Goal: Task Accomplishment & Management: Use online tool/utility

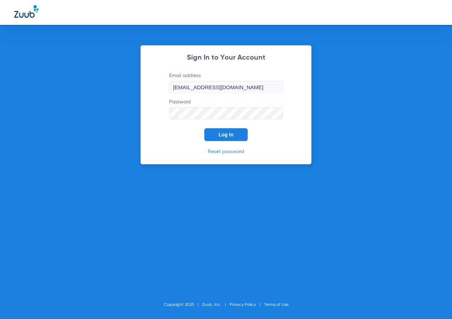
click at [224, 139] on button "Log In" at bounding box center [225, 134] width 43 height 13
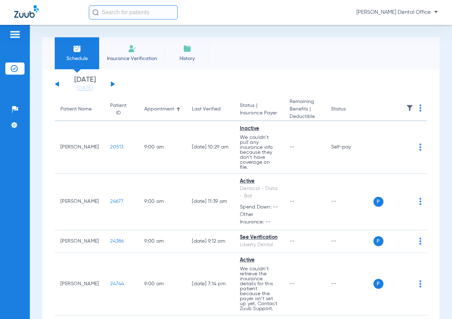
drag, startPoint x: 112, startPoint y: 11, endPoint x: 66, endPoint y: 16, distance: 45.4
click at [112, 11] on input "text" at bounding box center [133, 12] width 89 height 14
click at [138, 10] on input "text" at bounding box center [133, 12] width 89 height 14
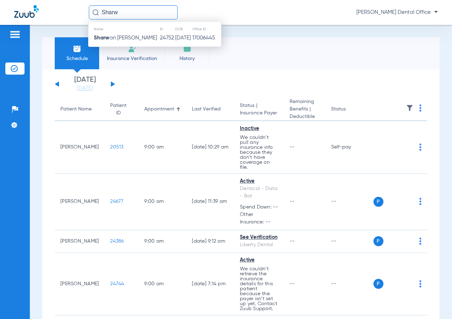
type input "Sharw"
click at [130, 41] on td "Sharw an [PERSON_NAME]" at bounding box center [124, 38] width 71 height 10
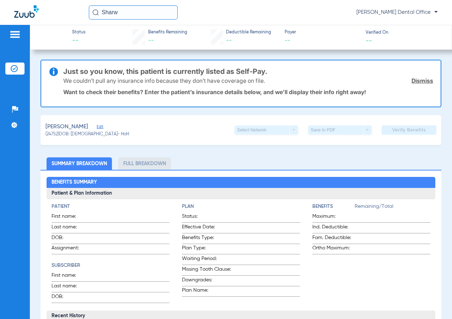
click at [412, 84] on link "Dismiss" at bounding box center [423, 80] width 22 height 7
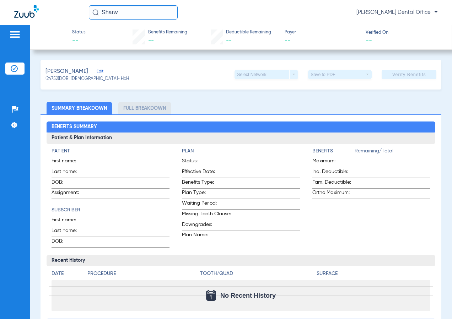
click at [103, 74] on span "Edit" at bounding box center [100, 72] width 6 height 7
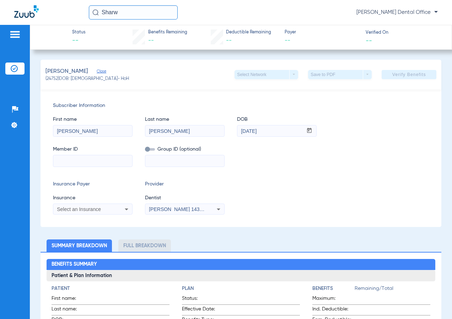
click at [81, 162] on input at bounding box center [92, 160] width 79 height 11
paste input "98342651F"
type input "98342651F"
click at [103, 203] on app-form-autocomplete "Insurance Select an Insurance" at bounding box center [93, 204] width 80 height 21
click at [107, 208] on div "Select an Insurance" at bounding box center [85, 209] width 57 height 5
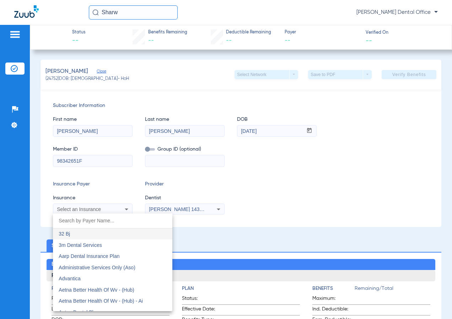
click at [94, 222] on input "dropdown search" at bounding box center [112, 221] width 119 height 15
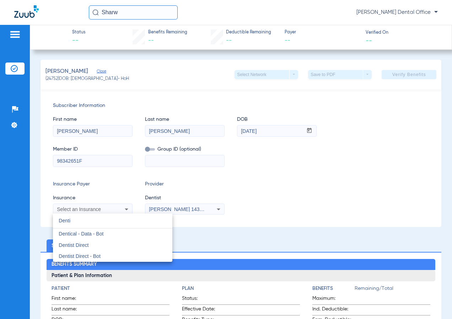
type input "Denti"
click at [93, 234] on span "Dentical - Data - Bot" at bounding box center [81, 234] width 45 height 6
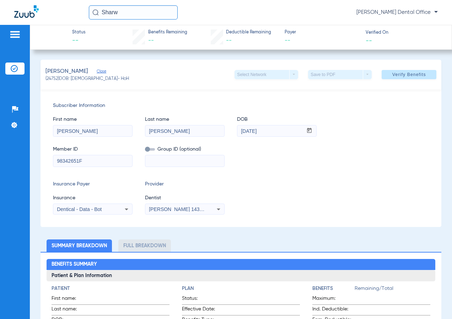
click at [412, 70] on span at bounding box center [409, 74] width 55 height 17
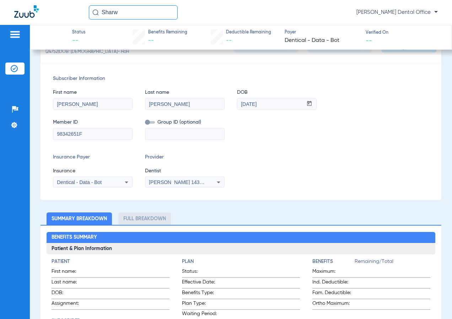
scroll to position [257, 0]
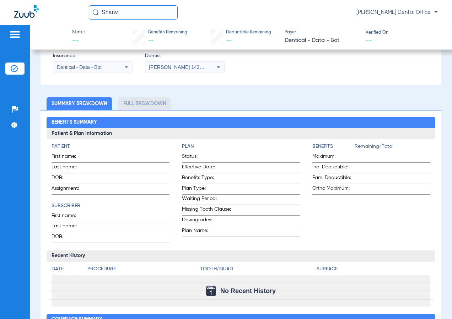
click at [145, 13] on input "Sharw" at bounding box center [133, 12] width 89 height 14
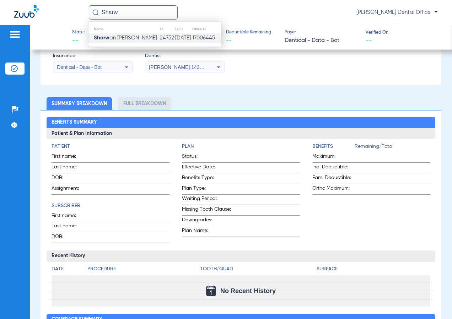
click at [132, 35] on span "Sharw an [PERSON_NAME]" at bounding box center [125, 37] width 63 height 5
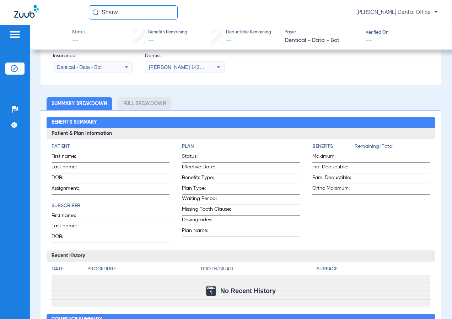
scroll to position [115, 0]
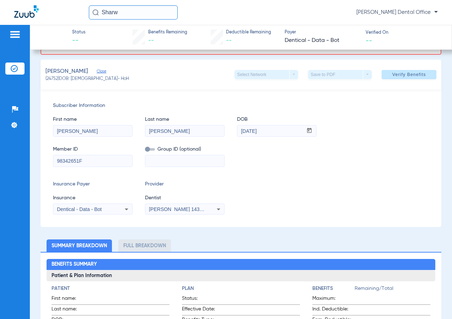
drag, startPoint x: 406, startPoint y: 71, endPoint x: 403, endPoint y: 69, distance: 3.7
click at [404, 69] on span at bounding box center [409, 74] width 55 height 17
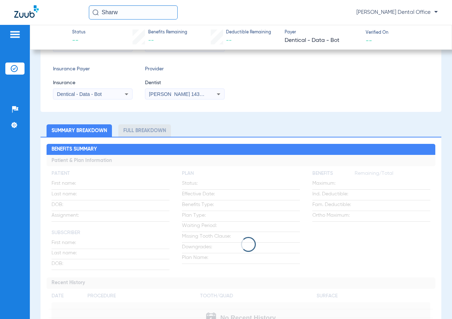
scroll to position [0, 0]
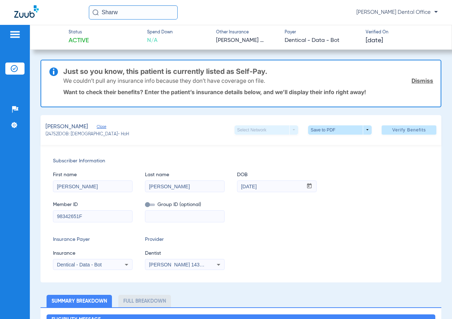
click at [405, 81] on div "We couldn’t pull any insurance info because they don’t have coverage on file. D…" at bounding box center [248, 80] width 370 height 18
click at [415, 81] on link "Dismiss" at bounding box center [423, 80] width 22 height 7
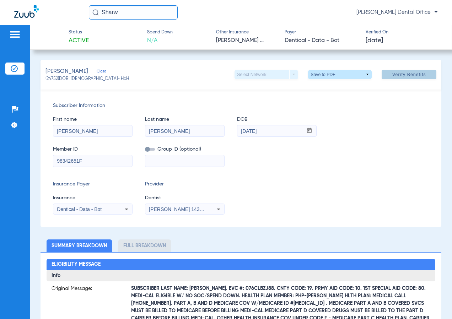
click at [409, 73] on span "Verify Benefits" at bounding box center [410, 75] width 34 height 6
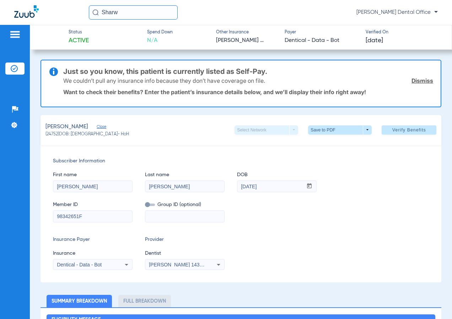
drag, startPoint x: 146, startPoint y: 17, endPoint x: 16, endPoint y: -4, distance: 131.4
click at [16, 0] on html "Sharw [PERSON_NAME] Dental Office Patients Insurance Verification Setup Help Ce…" at bounding box center [226, 159] width 452 height 319
click at [148, 16] on input "[PERSON_NAME]" at bounding box center [133, 12] width 89 height 14
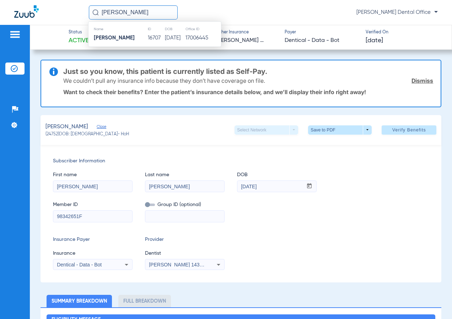
type input "[PERSON_NAME]"
click at [148, 36] on td "16707" at bounding box center [156, 38] width 17 height 10
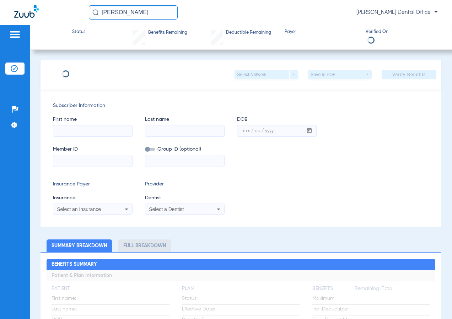
type input "[PERSON_NAME]"
type input "[DATE]"
type input "121886120201"
type input "02161 00001"
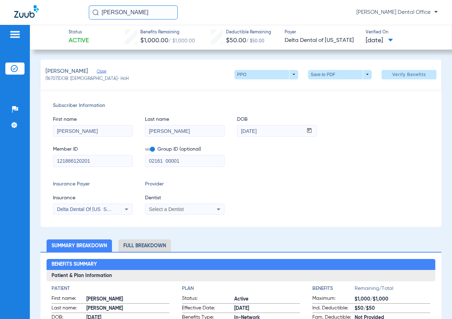
click at [388, 79] on button "Verify Benefits" at bounding box center [409, 74] width 55 height 9
drag, startPoint x: 152, startPoint y: 14, endPoint x: 83, endPoint y: 21, distance: 69.0
click at [83, 21] on div "[PERSON_NAME] [PERSON_NAME] Dental Office" at bounding box center [226, 12] width 452 height 25
click at [145, 15] on input "[PERSON_NAME]" at bounding box center [133, 12] width 89 height 14
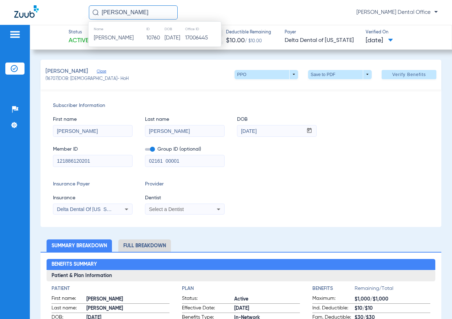
type input "[PERSON_NAME]"
click at [135, 39] on td "[PERSON_NAME]" at bounding box center [118, 38] width 58 height 10
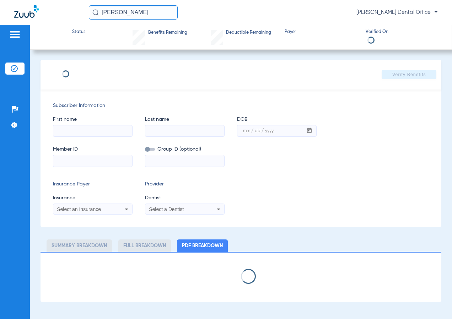
type input "[PERSON_NAME]"
type input "[DATE]"
type input "911767946"
type input "0003399905"
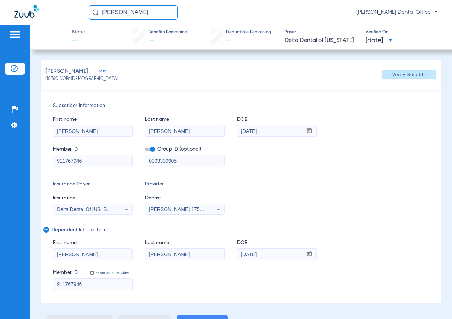
type input "0"
select select "page-width"
type input "1"
click at [401, 79] on span at bounding box center [409, 74] width 55 height 17
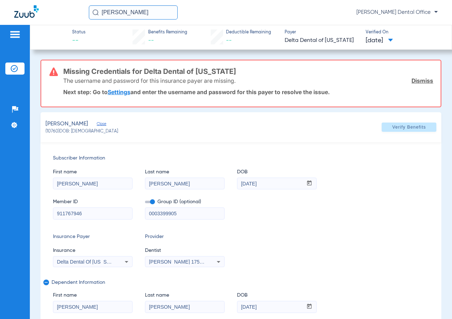
click at [421, 80] on link "Dismiss" at bounding box center [423, 80] width 22 height 7
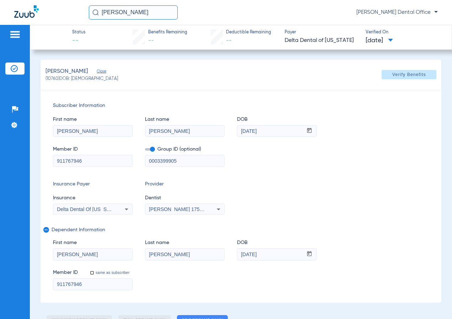
click at [399, 79] on span at bounding box center [409, 74] width 55 height 17
